Goal: Find specific page/section

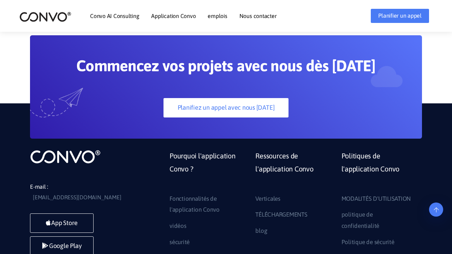
scroll to position [1959, 0]
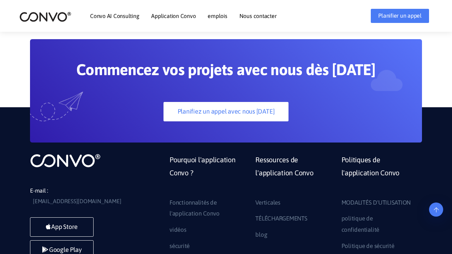
click at [218, 16] on link "emplois" at bounding box center [217, 16] width 19 height 6
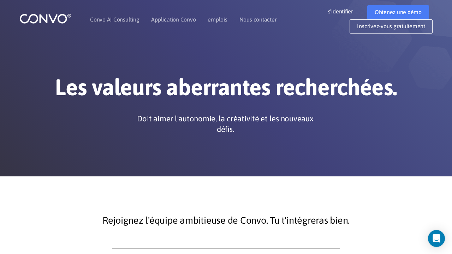
click at [44, 22] on img at bounding box center [45, 18] width 52 height 11
